Goal: Transaction & Acquisition: Purchase product/service

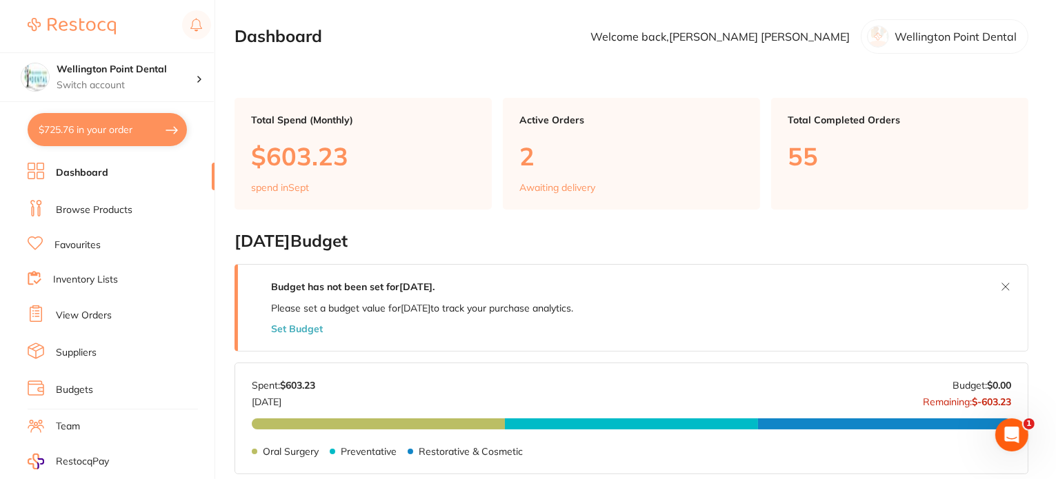
click at [102, 247] on li "Favourites" at bounding box center [121, 246] width 187 height 18
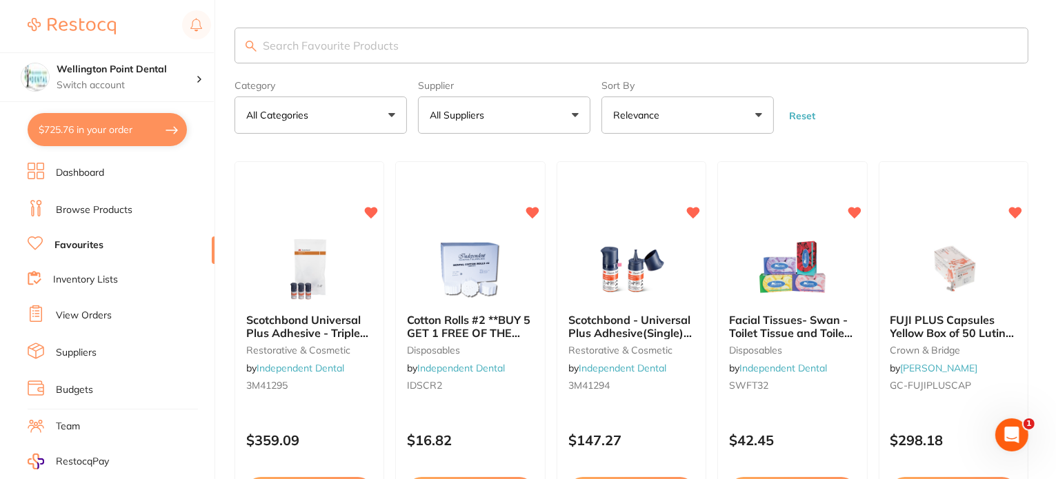
click at [573, 115] on button "All Suppliers" at bounding box center [504, 115] width 172 height 37
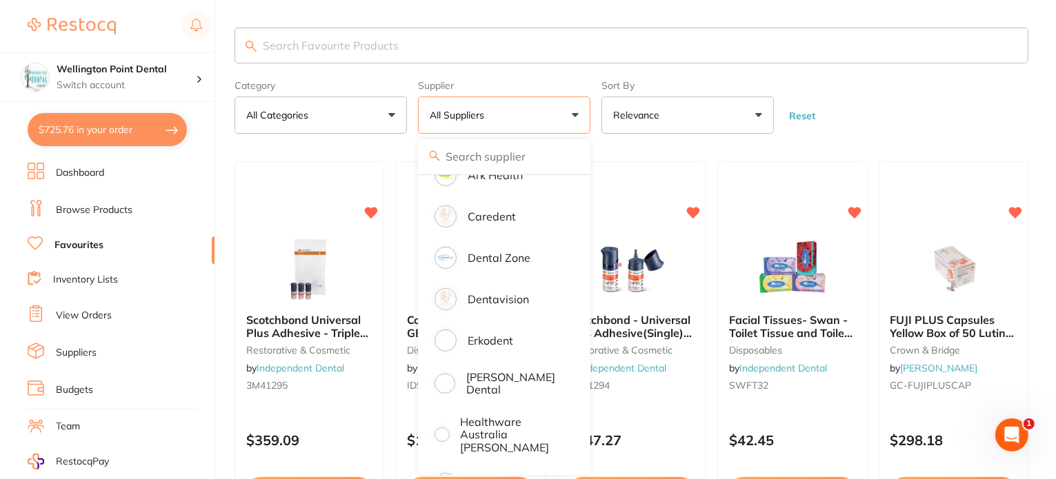
scroll to position [276, 0]
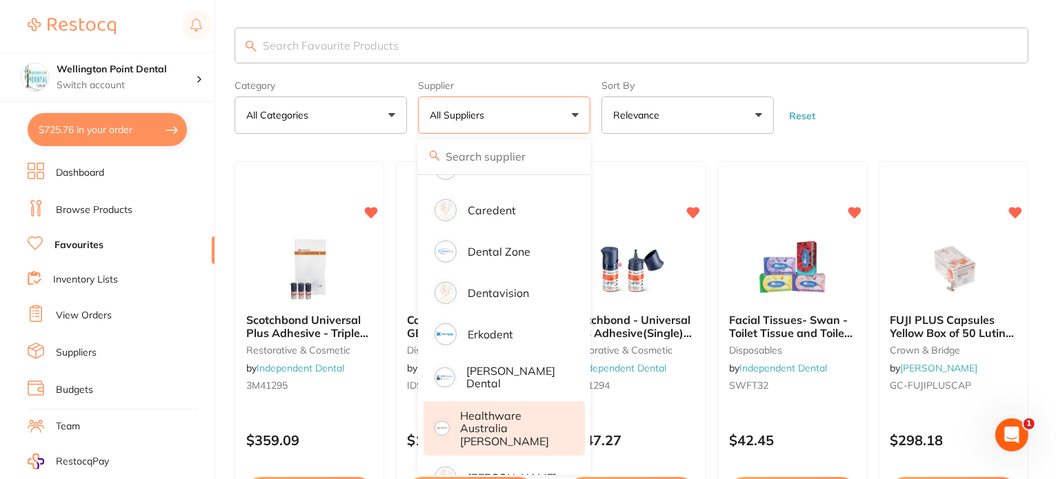
click at [515, 421] on p "Healthware Australia [PERSON_NAME]" at bounding box center [514, 429] width 106 height 38
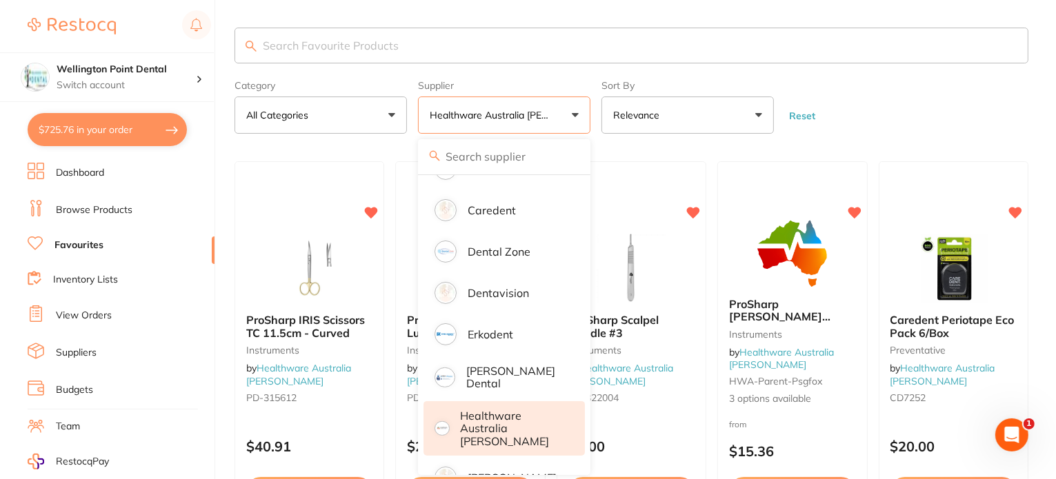
scroll to position [0, 0]
click at [517, 418] on p "Healthware Australia [PERSON_NAME]" at bounding box center [514, 429] width 106 height 38
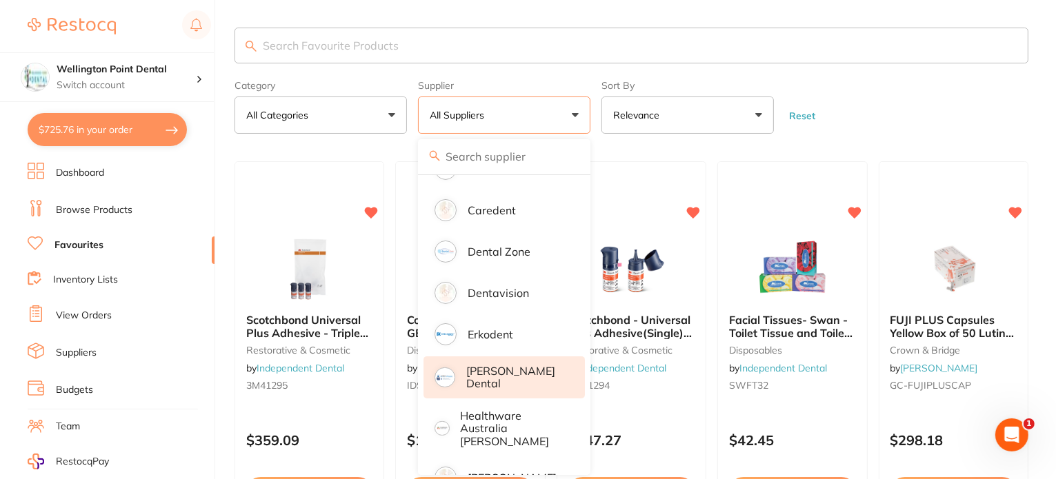
click at [504, 375] on p "[PERSON_NAME] Dental" at bounding box center [515, 378] width 99 height 26
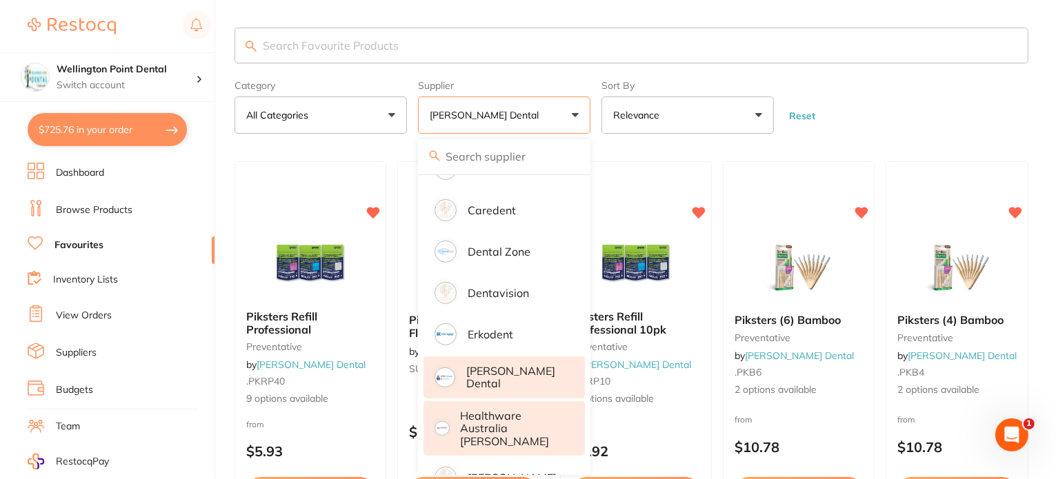
click at [504, 419] on p "Healthware Australia [PERSON_NAME]" at bounding box center [514, 429] width 106 height 38
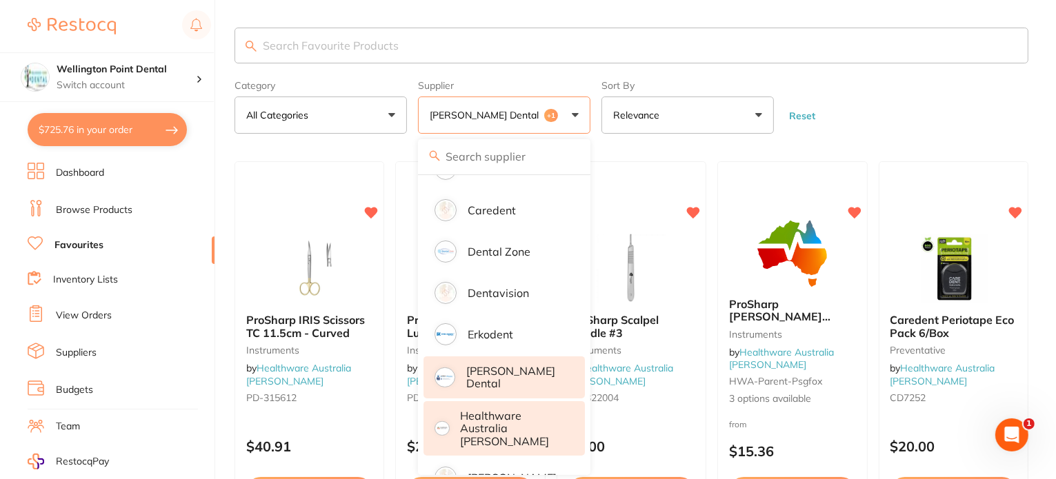
click at [850, 51] on input "search" at bounding box center [632, 46] width 794 height 36
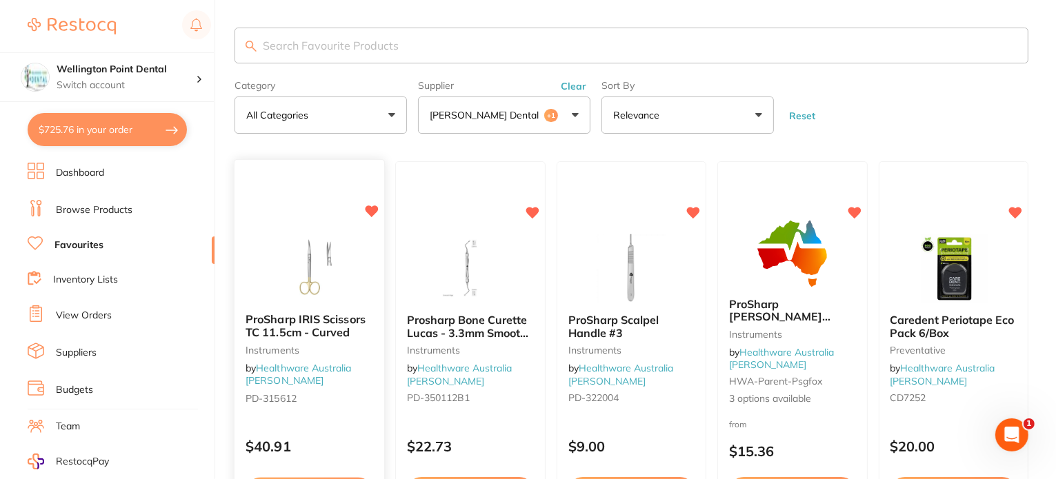
click at [298, 321] on span "ProSharp IRIS Scissors TC 11.5cm - Curved" at bounding box center [306, 326] width 120 height 27
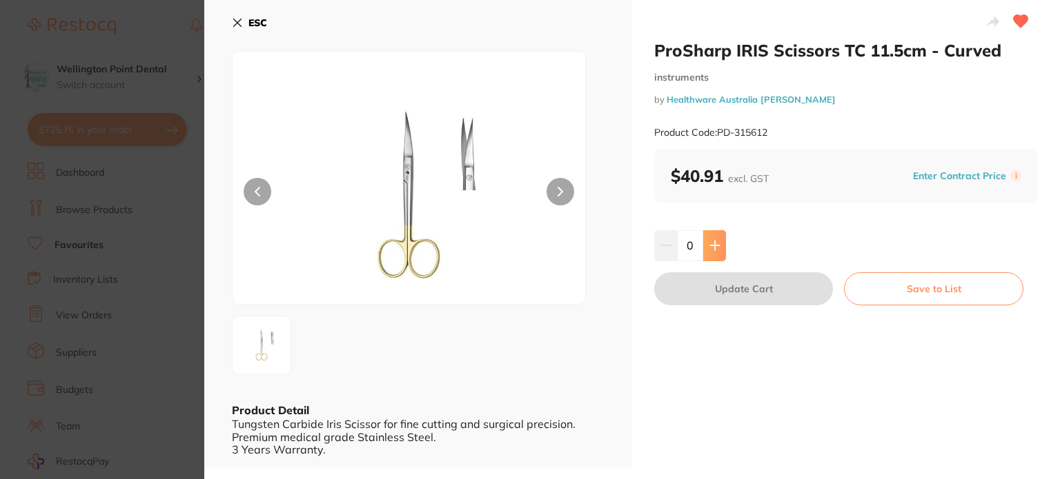
click at [710, 246] on icon at bounding box center [714, 245] width 9 height 9
type input "1"
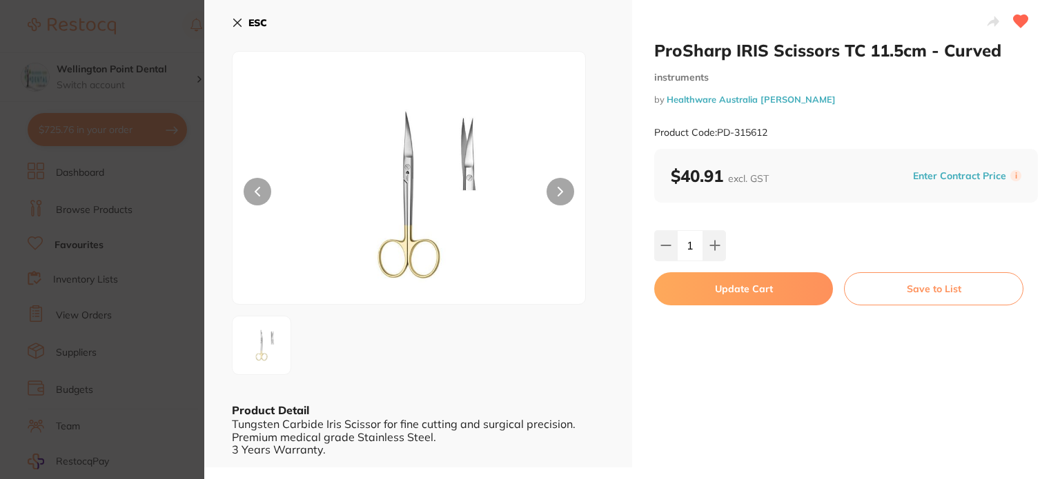
click at [725, 280] on button "Update Cart" at bounding box center [743, 288] width 179 height 33
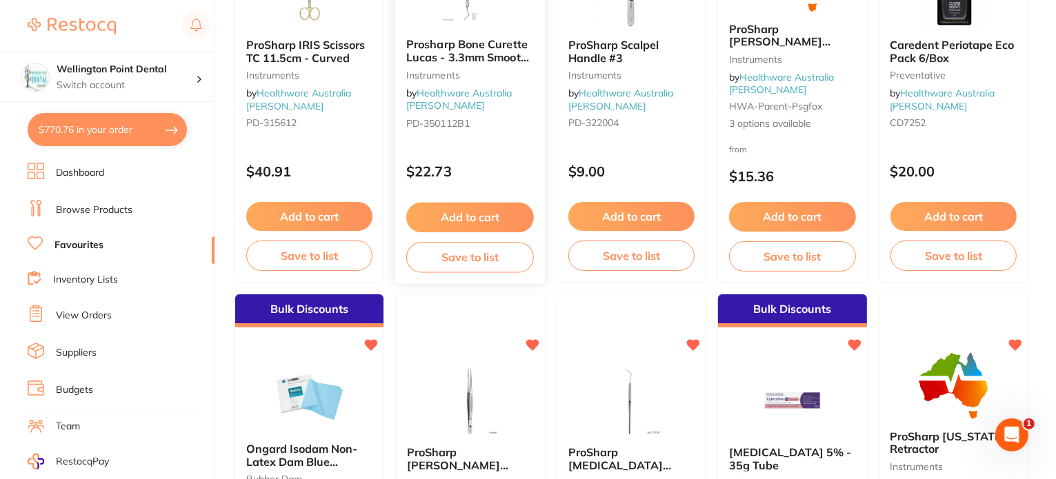
scroll to position [348, 0]
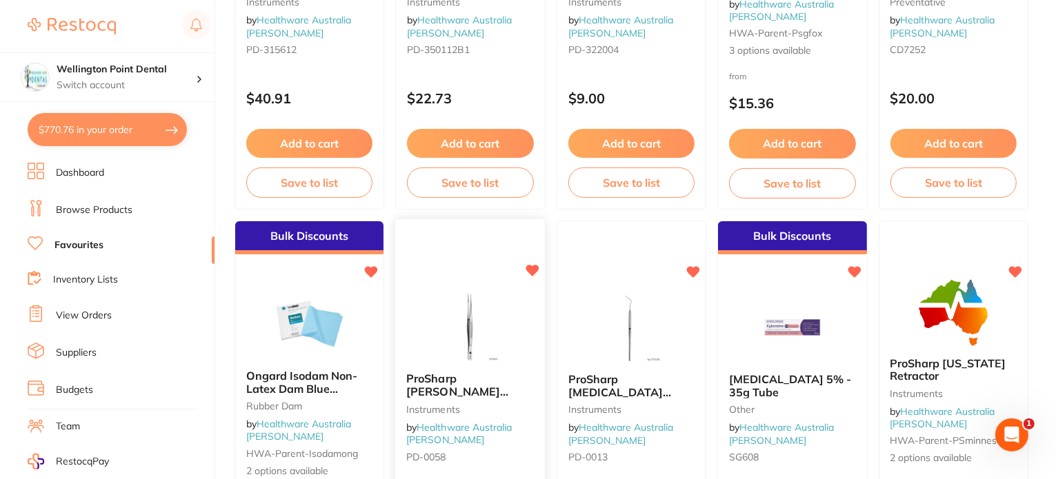
click at [453, 387] on span "ProSharp [PERSON_NAME] Forceps Serrated 130mm Straight" at bounding box center [457, 399] width 102 height 52
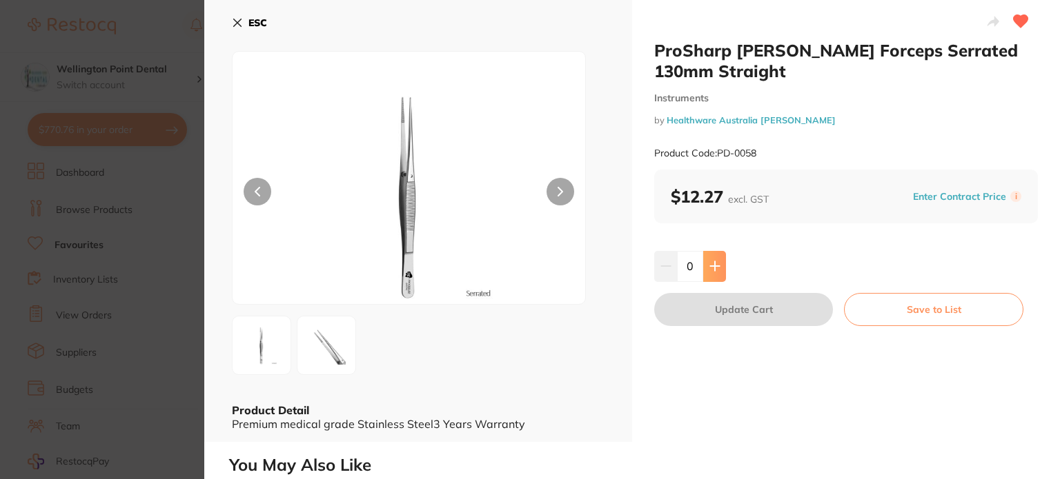
click at [712, 267] on icon at bounding box center [714, 266] width 9 height 9
type input "1"
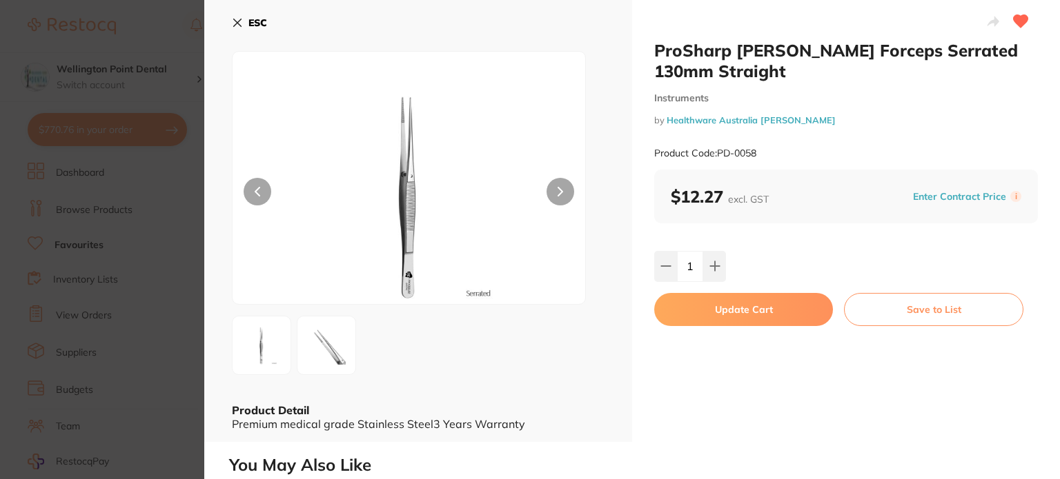
click at [731, 310] on button "Update Cart" at bounding box center [743, 309] width 179 height 33
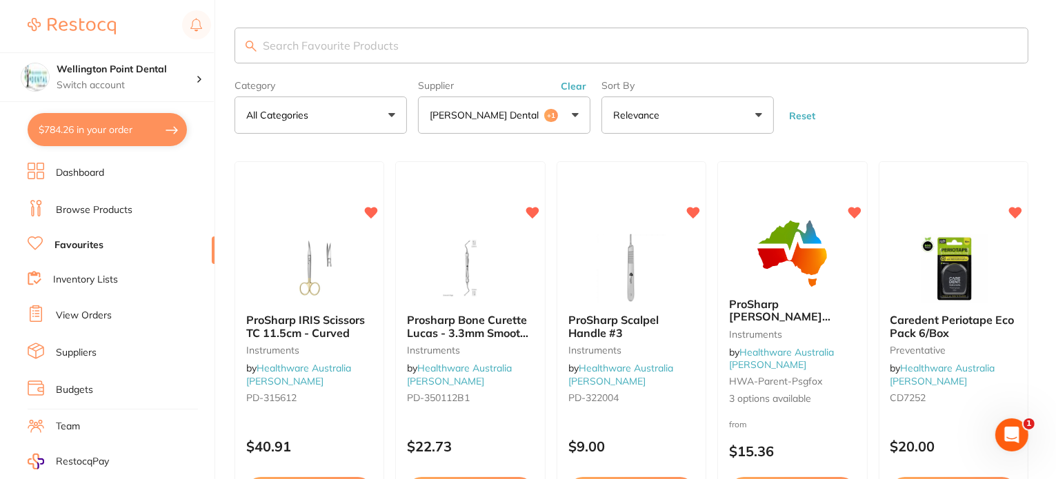
click at [566, 84] on button "Clear" at bounding box center [574, 86] width 34 height 12
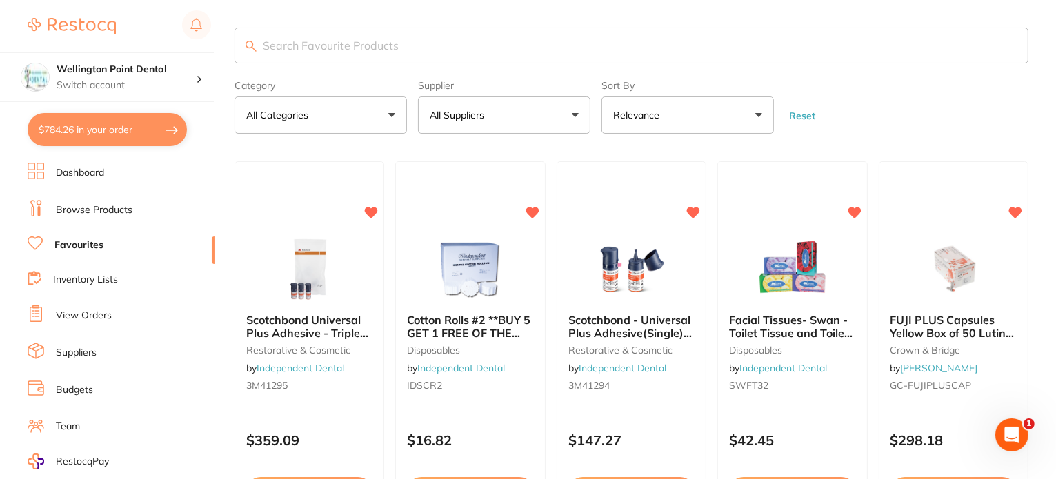
click at [90, 172] on link "Dashboard" at bounding box center [80, 173] width 48 height 14
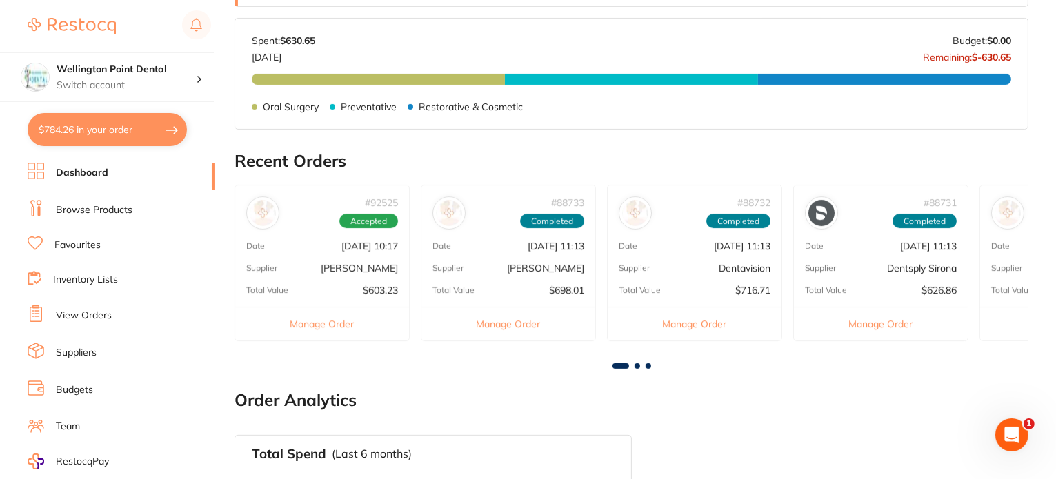
scroll to position [483, 0]
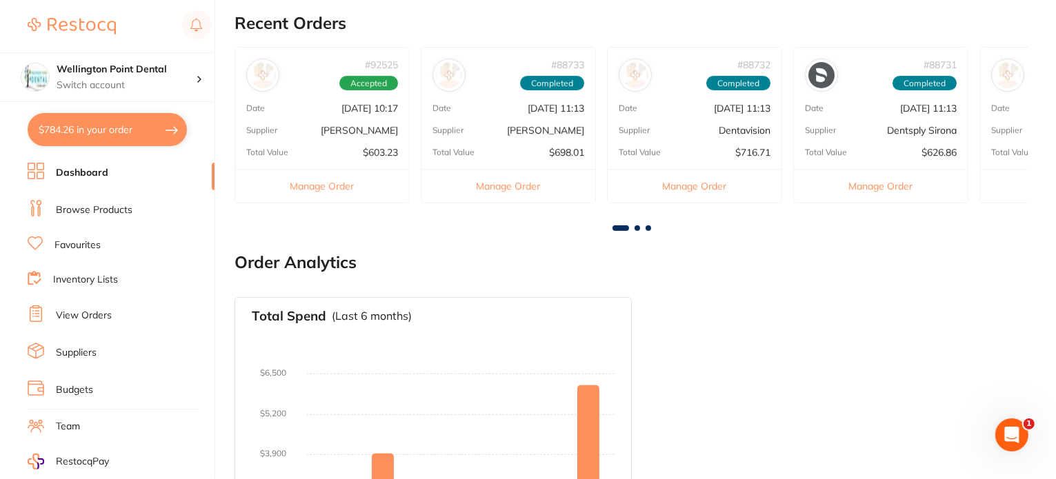
click at [90, 129] on button "$784.26 in your order" at bounding box center [107, 129] width 159 height 33
checkbox input "true"
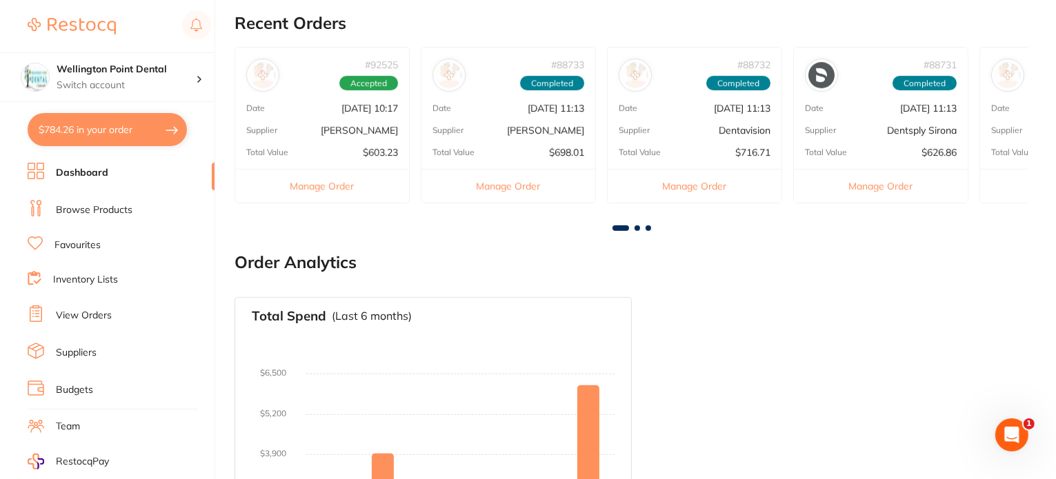
checkbox input "true"
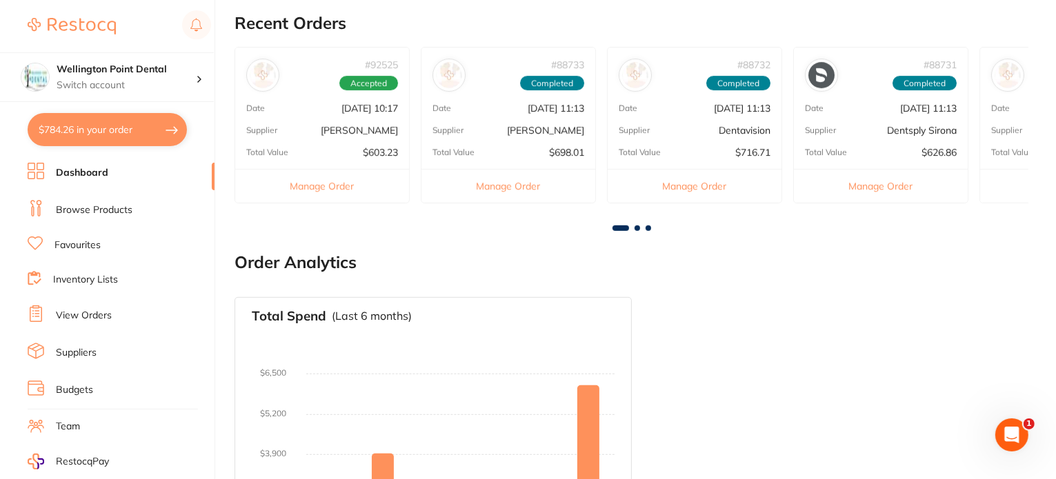
checkbox input "true"
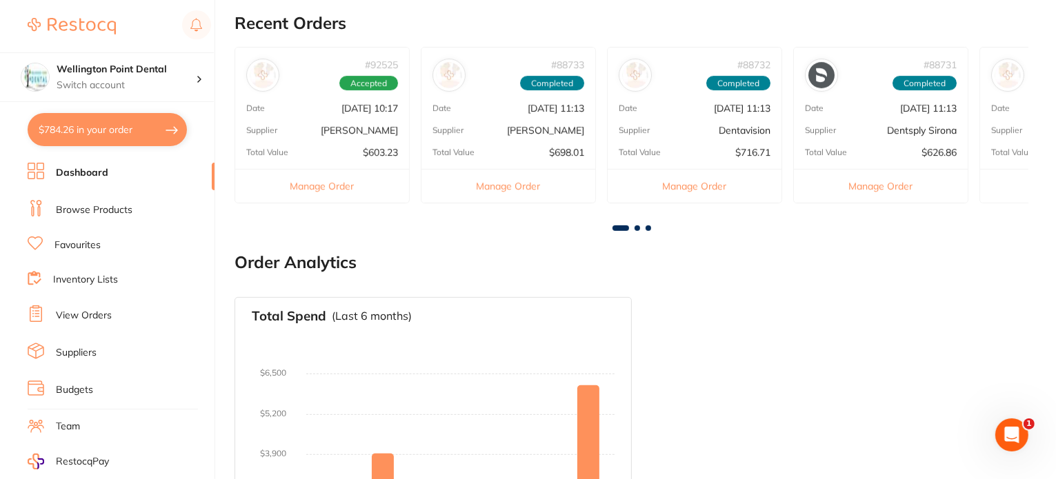
checkbox input "true"
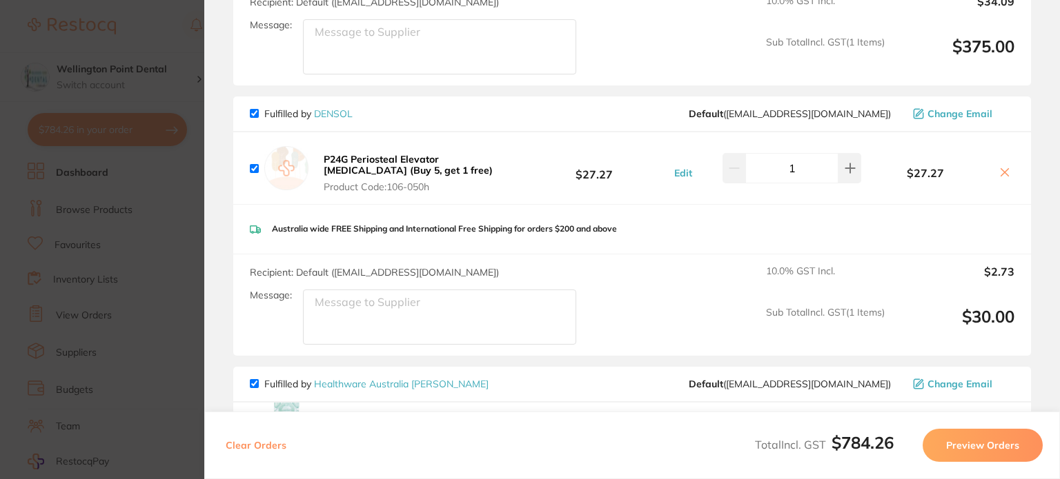
scroll to position [897, 0]
